Goal: Navigation & Orientation: Find specific page/section

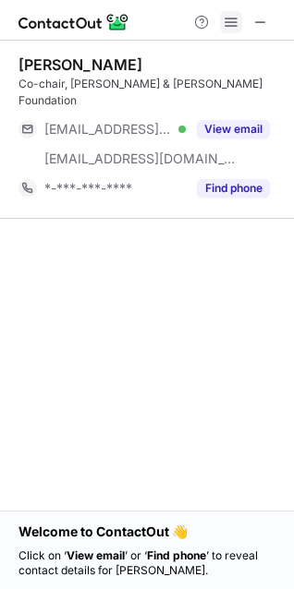
click at [228, 18] on span at bounding box center [230, 22] width 15 height 15
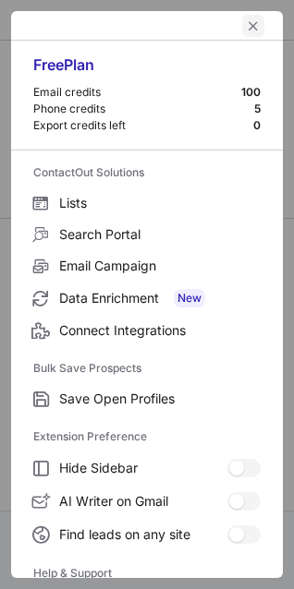
click at [246, 22] on span "left-button" at bounding box center [253, 25] width 15 height 15
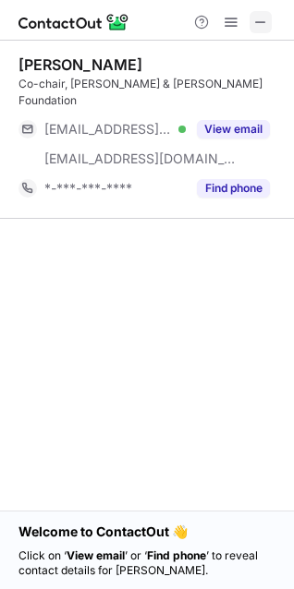
click at [252, 18] on button at bounding box center [260, 22] width 22 height 22
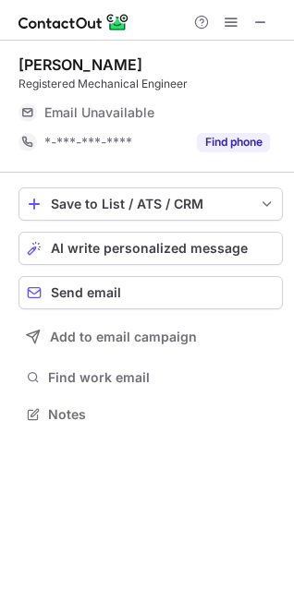
scroll to position [9, 9]
